Goal: Register for event/course

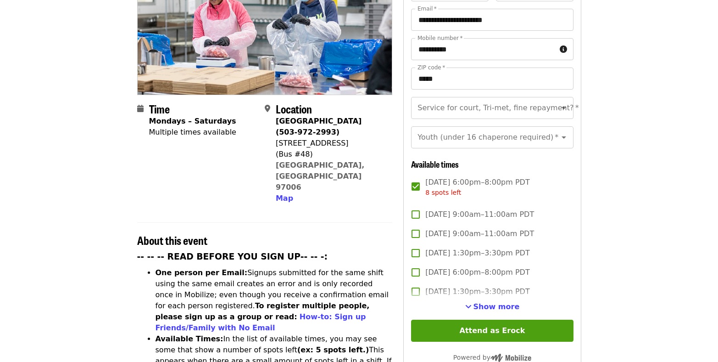
scroll to position [184, 0]
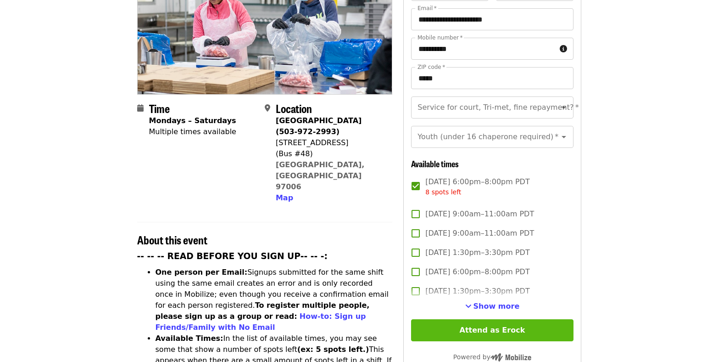
click at [485, 319] on button "Attend as Erock" at bounding box center [492, 330] width 162 height 22
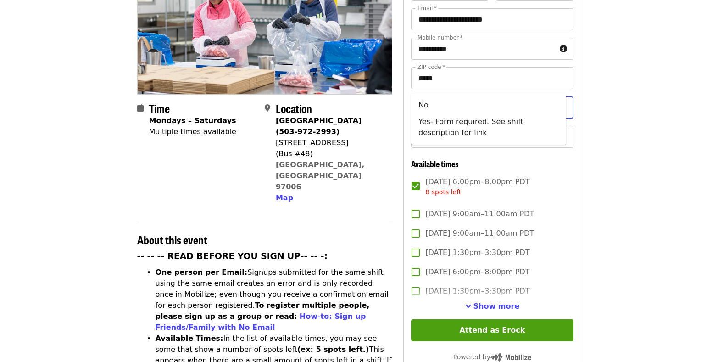
click at [436, 99] on input "Service for court, Tri-met, fine repayment?   *" at bounding box center [480, 107] width 125 height 17
click at [562, 106] on icon "Close" at bounding box center [564, 107] width 5 height 2
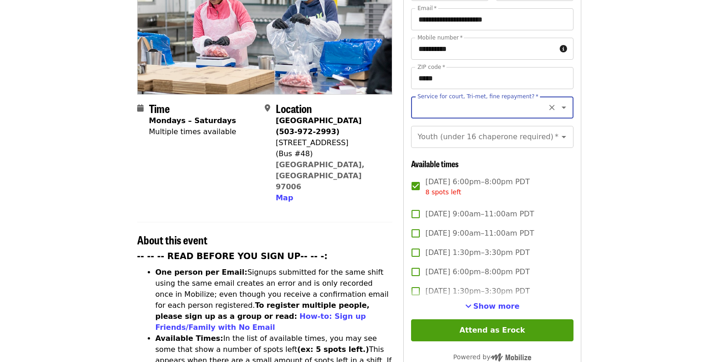
click at [562, 106] on icon "Open" at bounding box center [564, 107] width 5 height 2
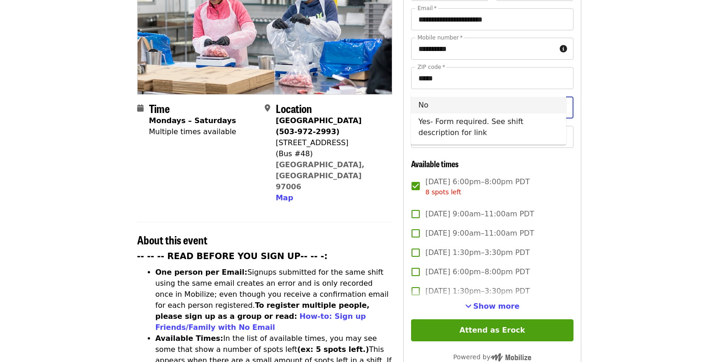
click at [543, 105] on li "No" at bounding box center [488, 105] width 155 height 17
type input "**"
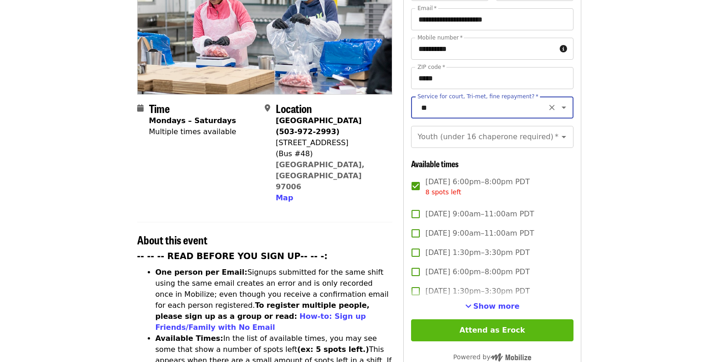
click at [478, 319] on button "Attend as Erock" at bounding box center [492, 330] width 162 height 22
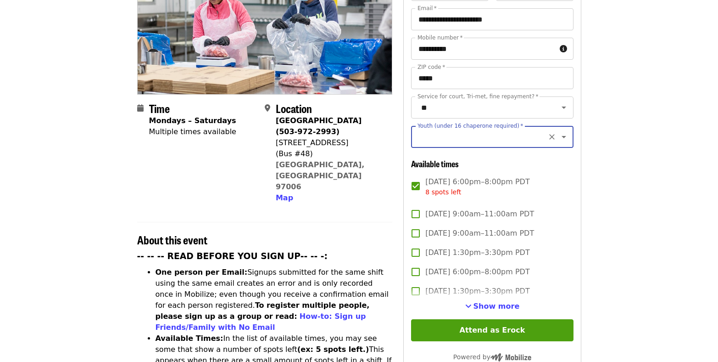
click at [443, 128] on input "Youth (under 16 chaperone required)   *" at bounding box center [480, 136] width 125 height 17
click at [423, 144] on li "16 and older" at bounding box center [488, 141] width 155 height 17
type input "**********"
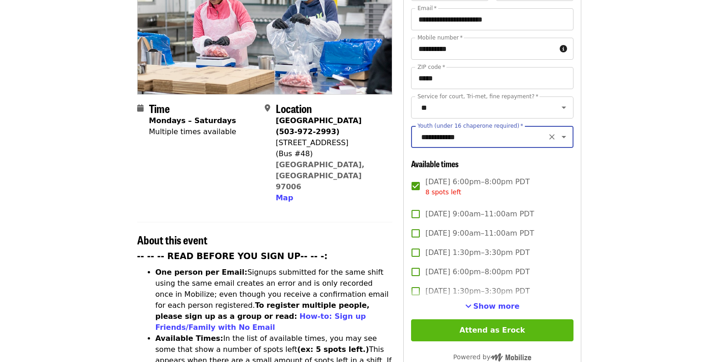
click at [473, 319] on button "Attend as Erock" at bounding box center [492, 330] width 162 height 22
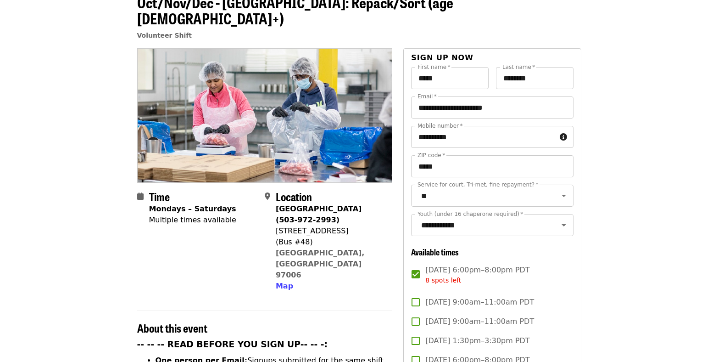
scroll to position [92, 0]
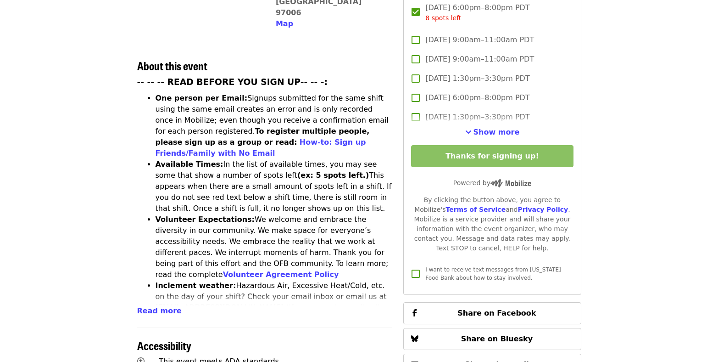
scroll to position [367, 0]
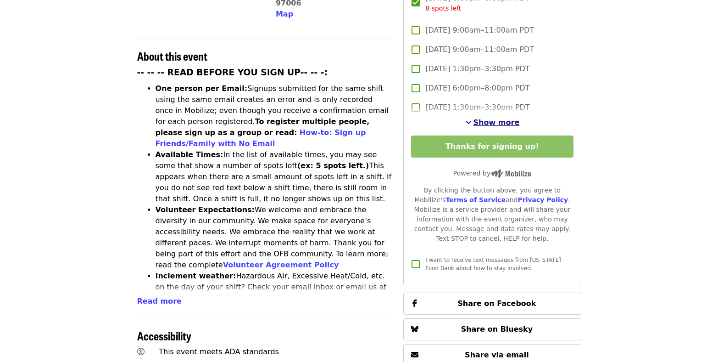
click at [478, 118] on span "Show more" at bounding box center [496, 122] width 46 height 9
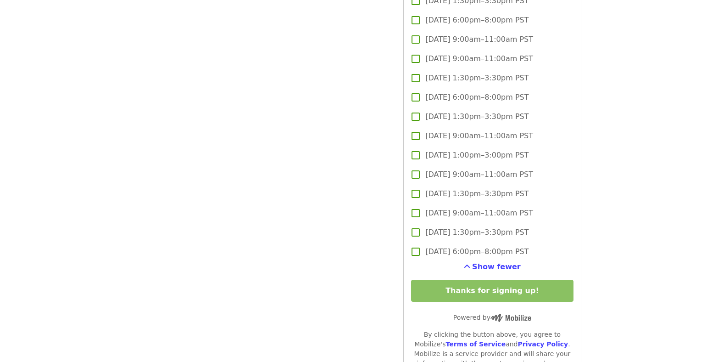
scroll to position [2707, 0]
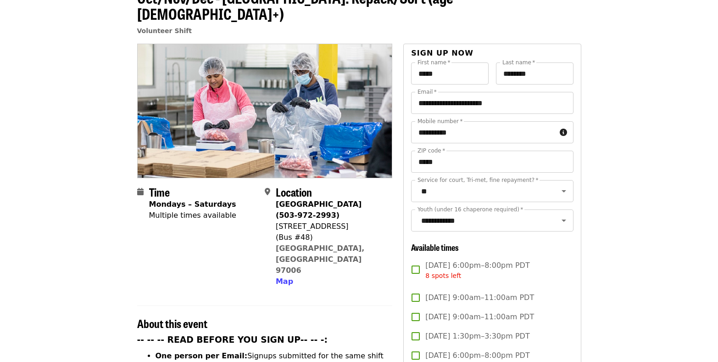
scroll to position [92, 0]
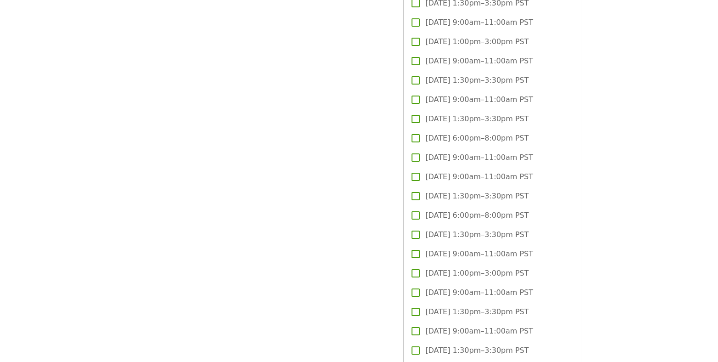
scroll to position [2478, 0]
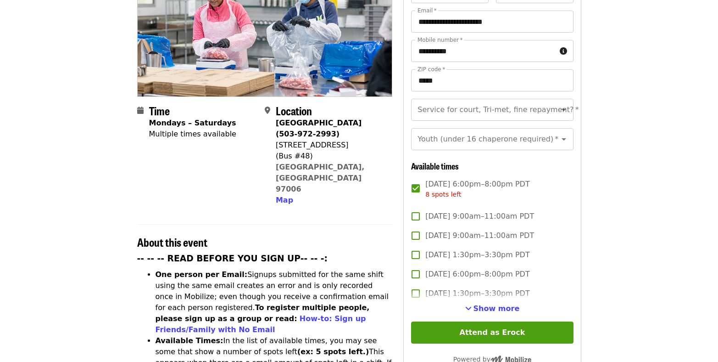
scroll to position [275, 0]
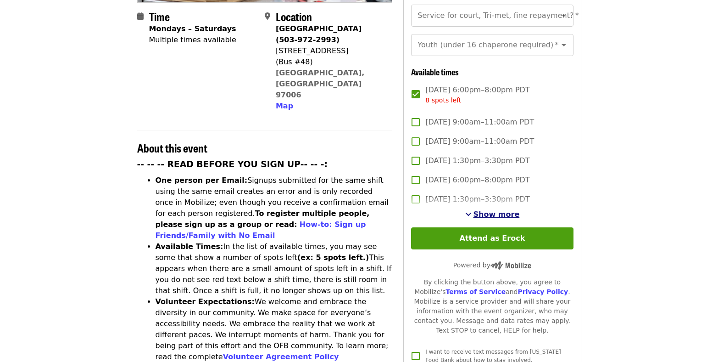
click at [485, 210] on span "Show more" at bounding box center [496, 214] width 46 height 9
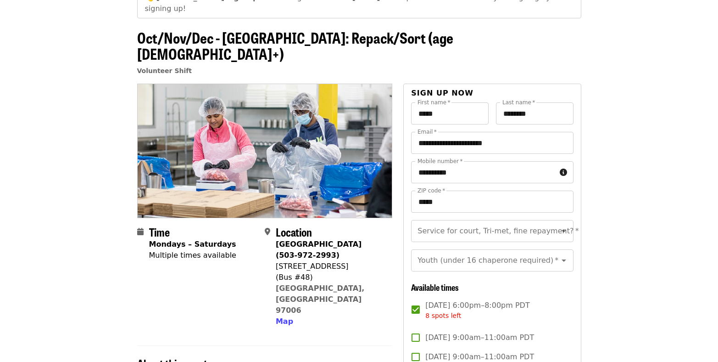
scroll to position [74, 0]
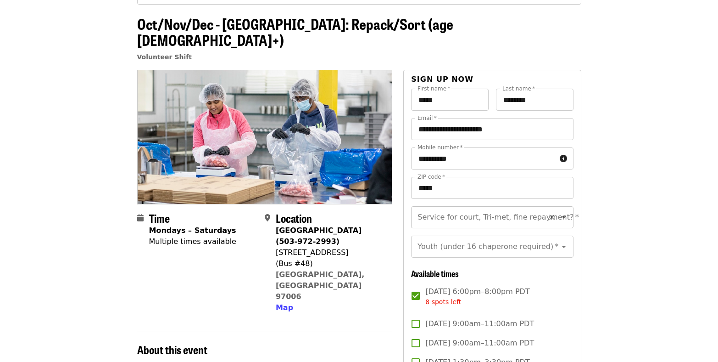
click at [490, 208] on input "Service for court, Tri-met, fine repayment?   *" at bounding box center [480, 216] width 125 height 17
click at [423, 215] on li "No" at bounding box center [488, 214] width 155 height 17
type input "**"
click at [425, 235] on div "Youth (under 16 chaperone required)   * Youth (under 16 chaperone required) *" at bounding box center [492, 246] width 162 height 22
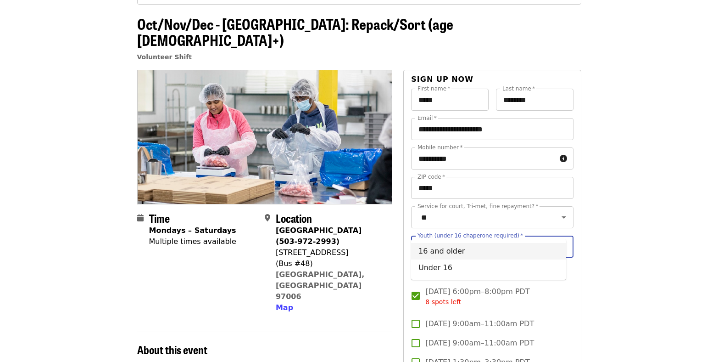
click at [432, 253] on li "16 and older" at bounding box center [488, 251] width 155 height 17
type input "**********"
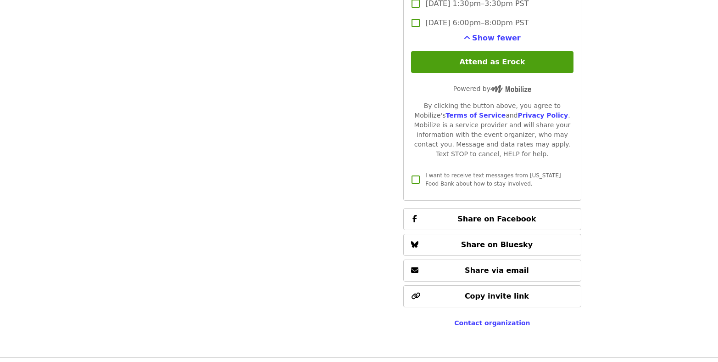
scroll to position [2906, 0]
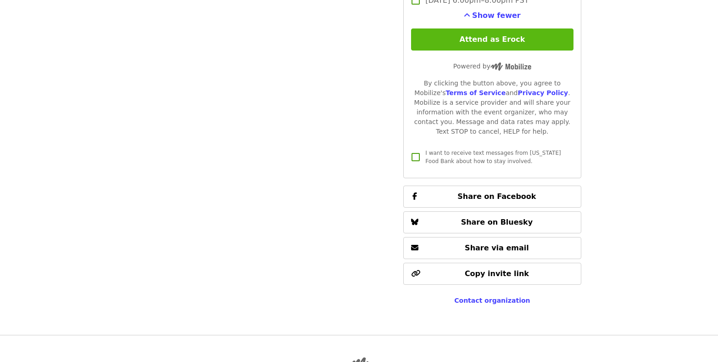
click at [482, 28] on button "Attend as Erock" at bounding box center [492, 39] width 162 height 22
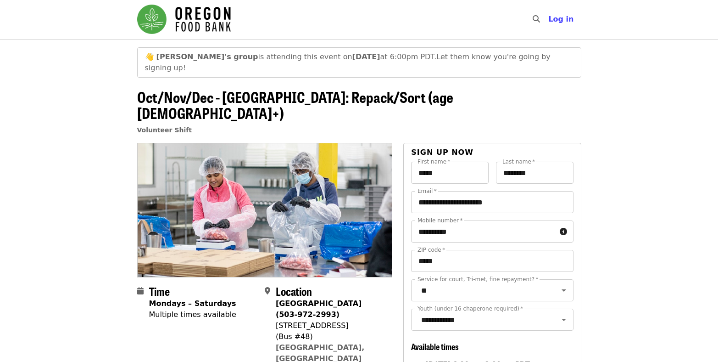
scroll to position [0, 0]
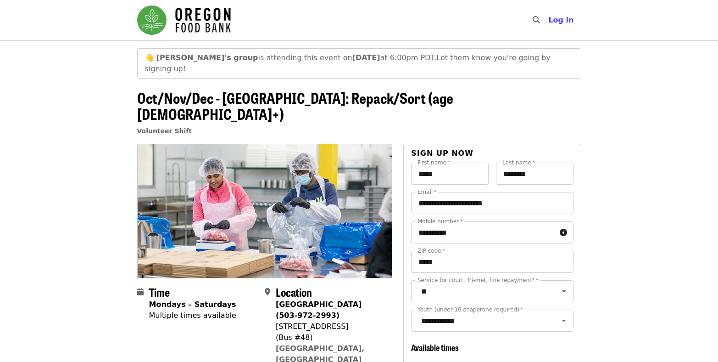
drag, startPoint x: 661, startPoint y: 87, endPoint x: 652, endPoint y: 111, distance: 25.8
click at [661, 87] on header "👋 [PERSON_NAME]'s group is attending this event [DATE][DATE] 6:00pm PDT. Let th…" at bounding box center [359, 91] width 718 height 103
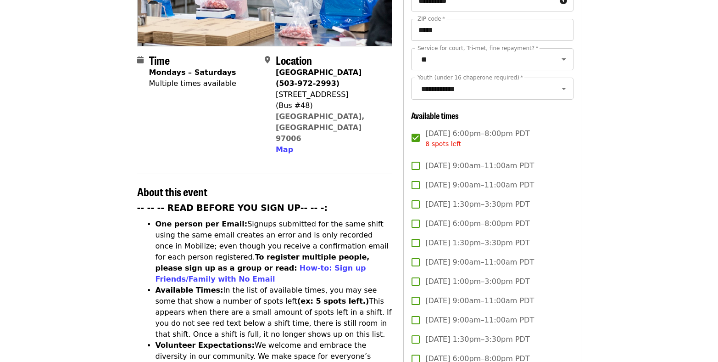
scroll to position [229, 0]
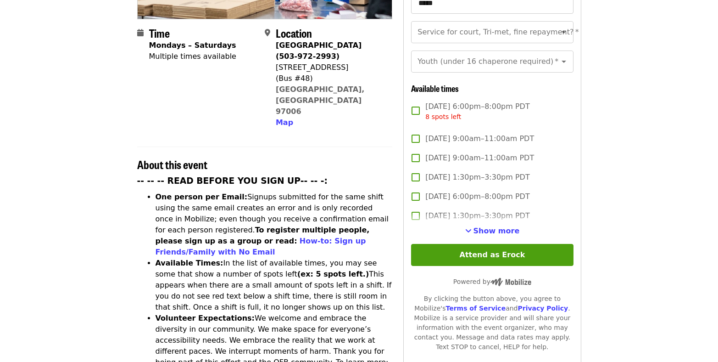
scroll to position [275, 0]
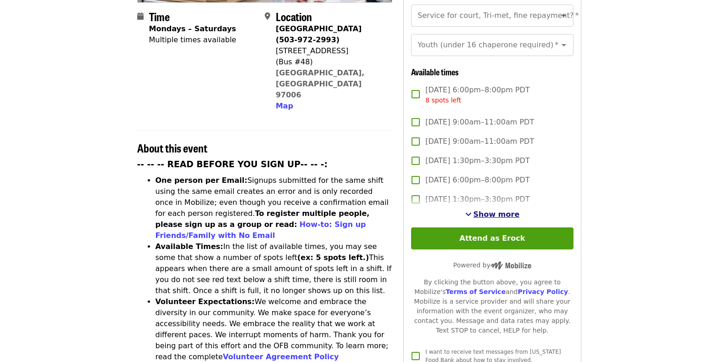
click at [480, 210] on span "Show more" at bounding box center [496, 214] width 46 height 9
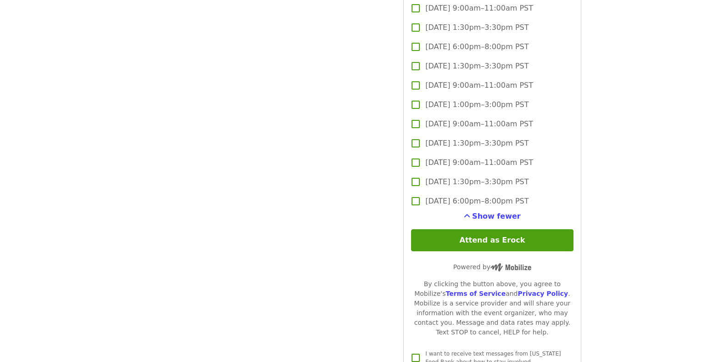
scroll to position [2799, 0]
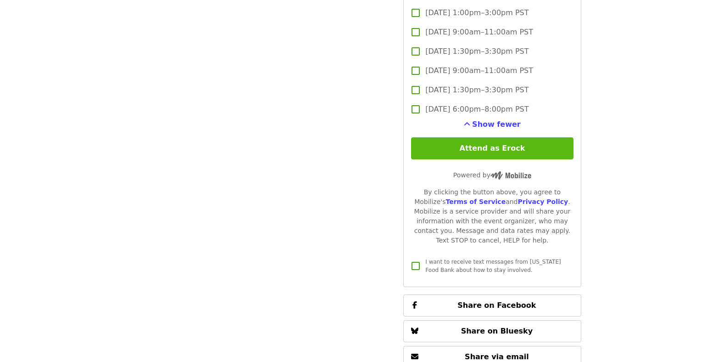
click at [502, 137] on button "Attend as Erock" at bounding box center [492, 148] width 162 height 22
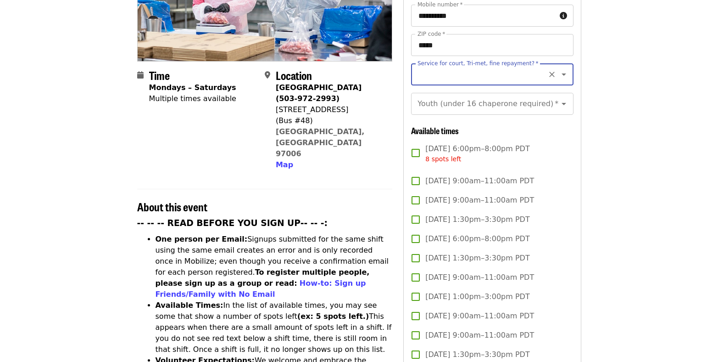
scroll to position [163, 0]
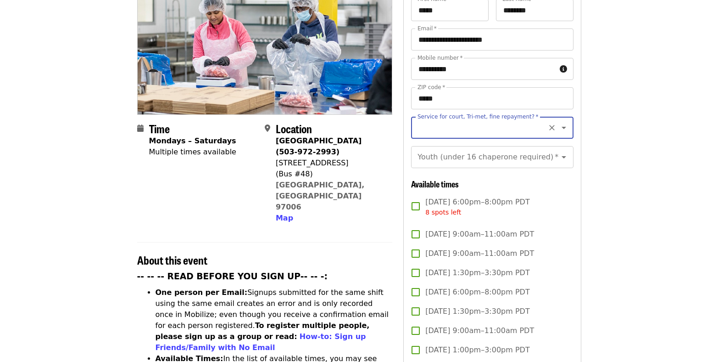
click at [558, 122] on icon "Open" at bounding box center [563, 127] width 11 height 11
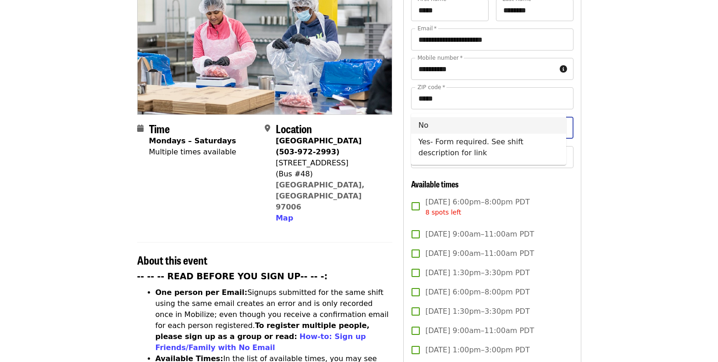
click at [414, 126] on li "No" at bounding box center [488, 125] width 155 height 17
type input "**"
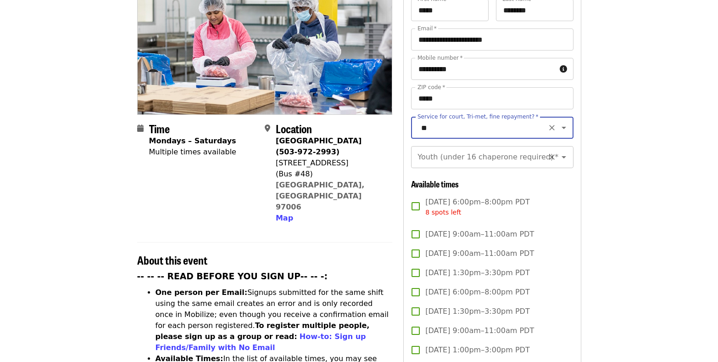
click at [426, 146] on div "Youth (under 16 chaperone required)   * Youth (under 16 chaperone required) *" at bounding box center [492, 157] width 162 height 22
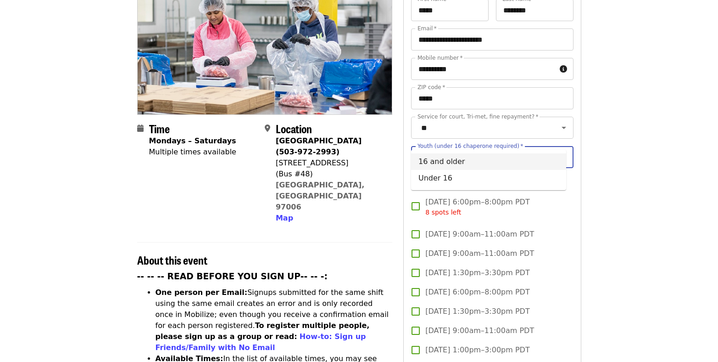
click at [434, 161] on li "16 and older" at bounding box center [488, 161] width 155 height 17
type input "**********"
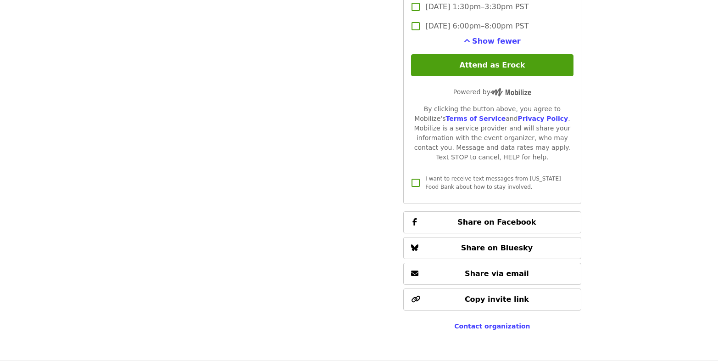
scroll to position [2916, 0]
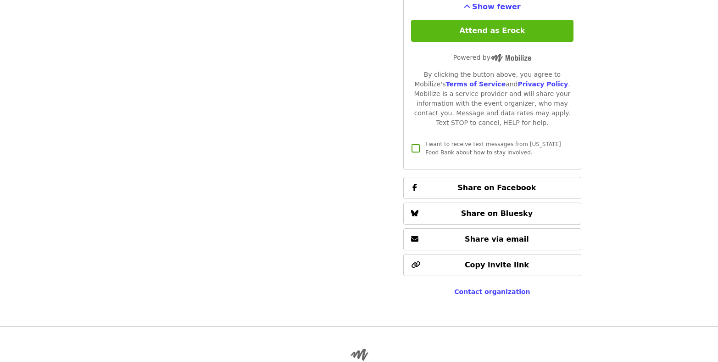
click at [479, 22] on button "Attend as Erock" at bounding box center [492, 31] width 162 height 22
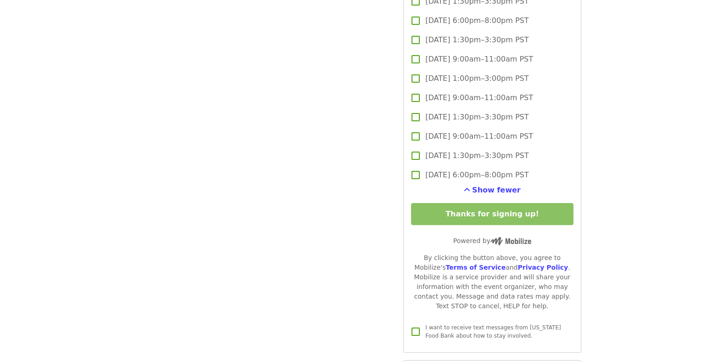
scroll to position [2733, 0]
